Goal: Browse casually

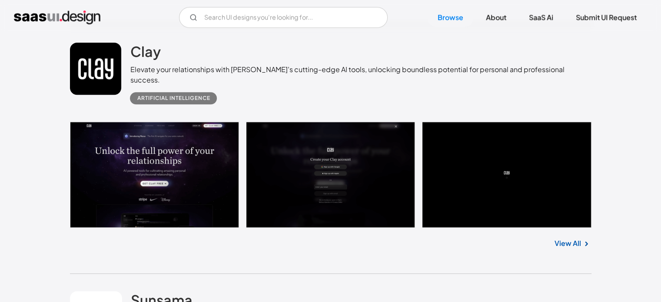
scroll to position [4097, 0]
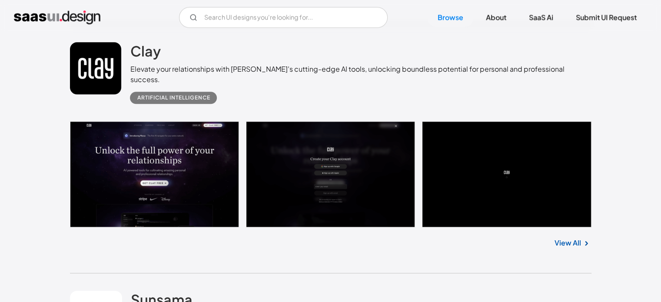
click at [159, 181] on link at bounding box center [331, 174] width 522 height 106
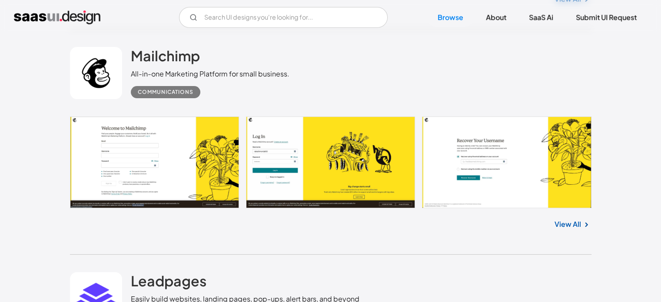
scroll to position [6871, 0]
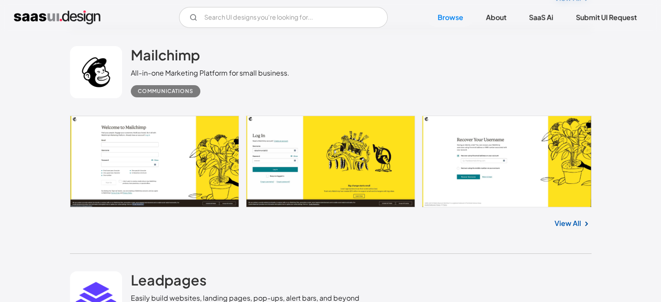
click at [367, 169] on link at bounding box center [331, 162] width 522 height 92
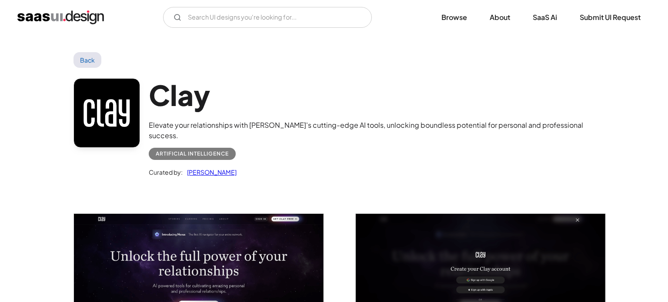
scroll to position [98, 0]
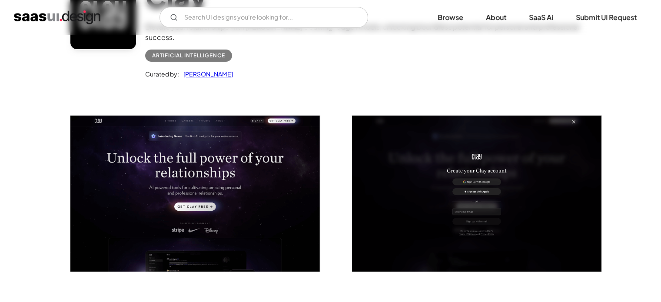
click at [256, 183] on img "open lightbox" at bounding box center [194, 194] width 249 height 156
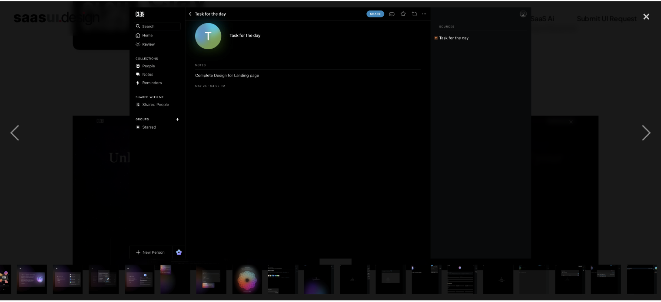
scroll to position [0, 172]
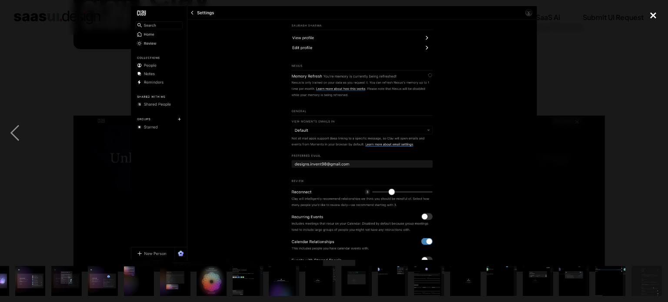
click at [650, 20] on div "close lightbox" at bounding box center [653, 15] width 30 height 19
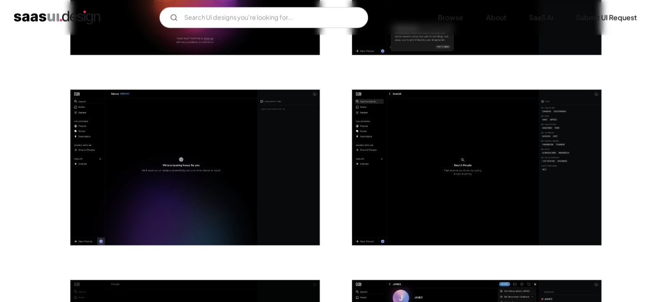
scroll to position [1328, 0]
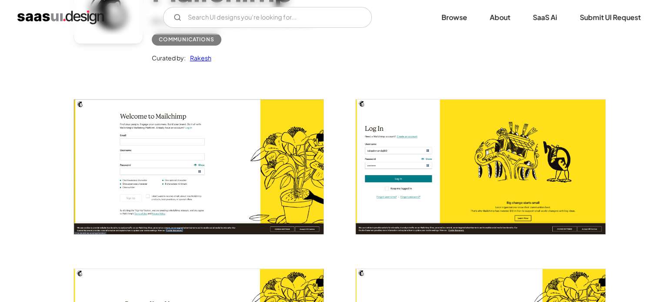
scroll to position [105, 0]
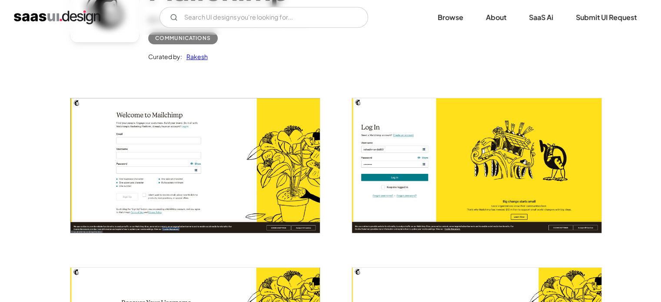
click at [200, 151] on img "open lightbox" at bounding box center [194, 165] width 249 height 134
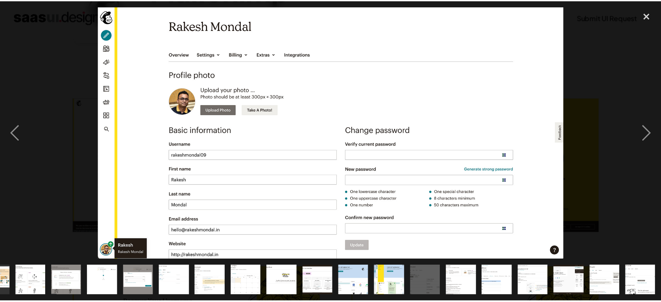
scroll to position [0, 245]
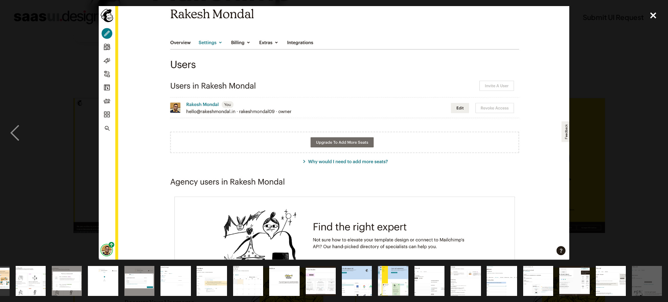
click at [652, 20] on div "close lightbox" at bounding box center [653, 15] width 30 height 19
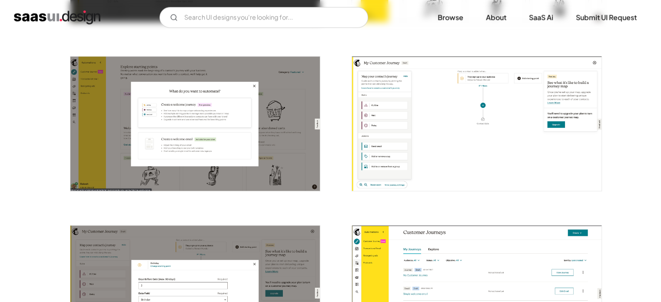
scroll to position [828, 0]
